Goal: Task Accomplishment & Management: Use online tool/utility

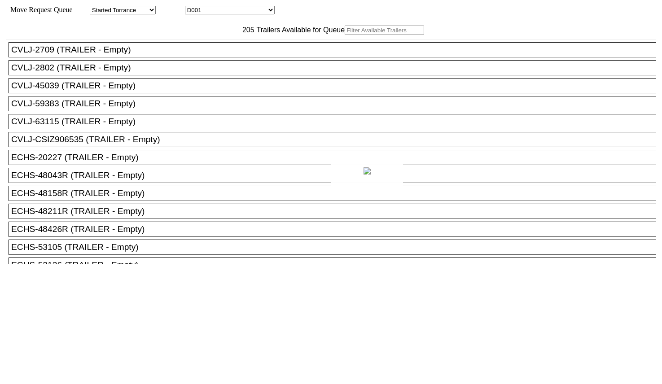
click at [198, 52] on body "Move Request Queue Area Started Torrance Lost Torrance Appt Torrance Bobtail B1…" at bounding box center [331, 152] width 655 height 296
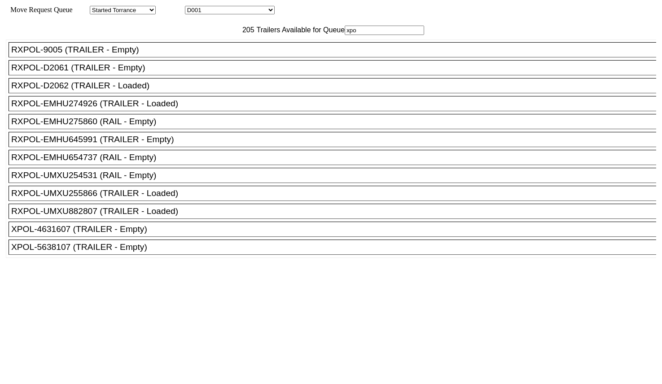
scroll to position [27, 0]
type input "xpo"
click at [152, 252] on div "XPOL-5638107 (TRAILER - Empty)" at bounding box center [336, 248] width 651 height 10
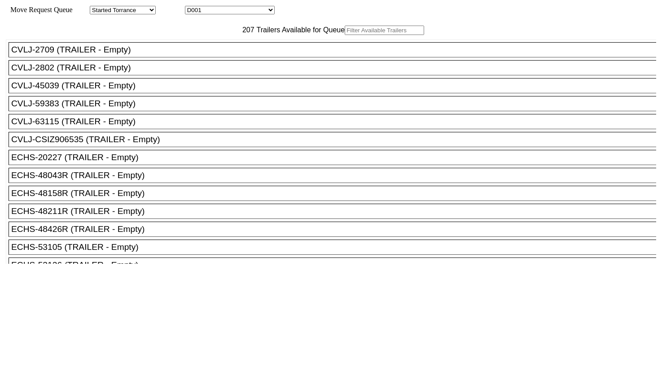
click at [345, 35] on input "text" at bounding box center [384, 30] width 79 height 9
paste input "UMXU254531"
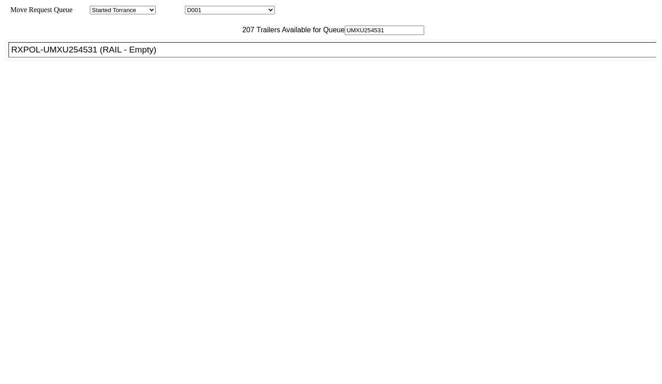
type input "UMXU254531"
click at [199, 55] on div "RXPOL-UMXU254531 (RAIL - Empty)" at bounding box center [336, 50] width 651 height 10
